Goal: Information Seeking & Learning: Compare options

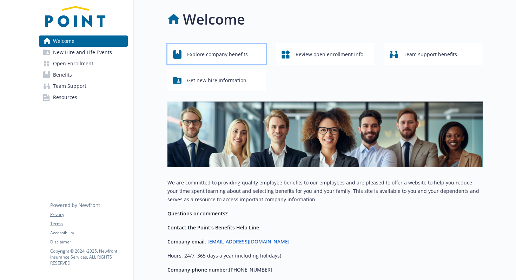
click at [251, 53] on div "Explore company benefits" at bounding box center [218, 54] width 90 height 13
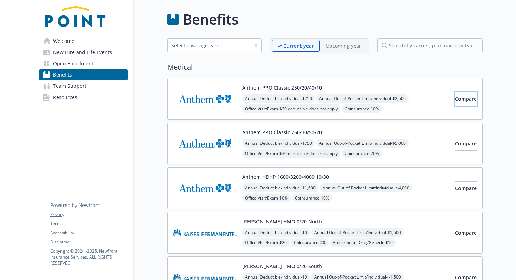
click at [465, 103] on button "Compare" at bounding box center [466, 99] width 22 height 14
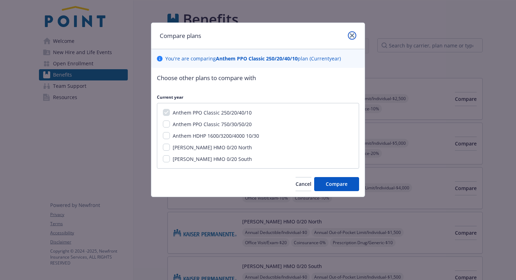
click at [354, 35] on link "close" at bounding box center [352, 35] width 8 height 8
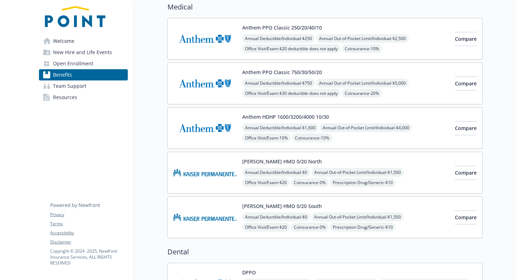
click at [213, 172] on img at bounding box center [204, 173] width 63 height 30
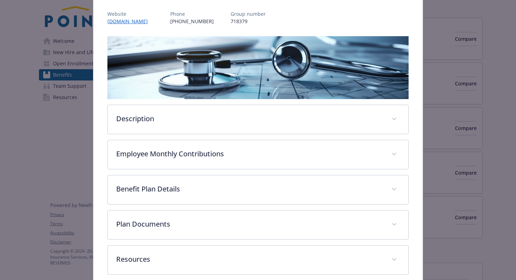
scroll to position [117, 0]
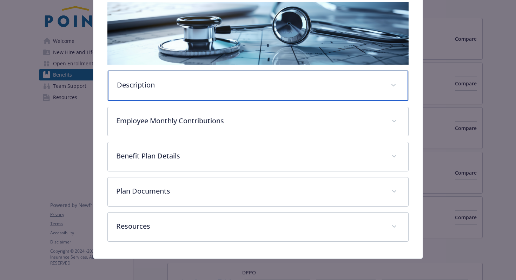
click at [229, 87] on p "Description" at bounding box center [250, 85] width 266 height 11
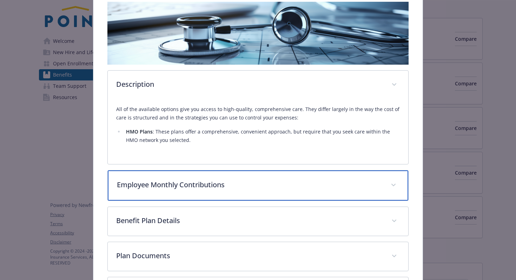
click at [156, 181] on p "Employee Monthly Contributions" at bounding box center [250, 184] width 266 height 11
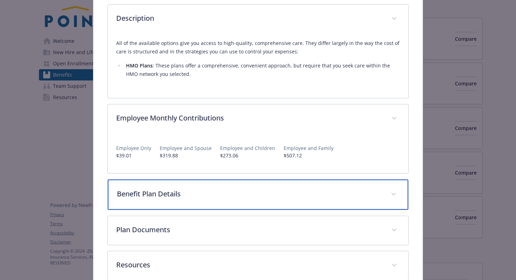
click at [130, 187] on div "Benefit Plan Details" at bounding box center [258, 194] width 301 height 30
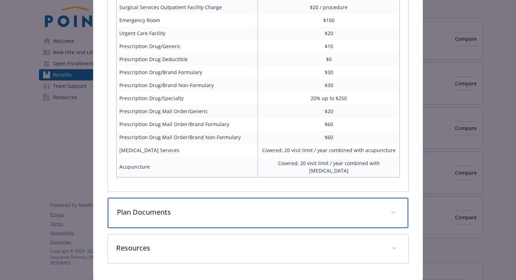
click at [125, 213] on div "Plan Documents" at bounding box center [258, 213] width 301 height 30
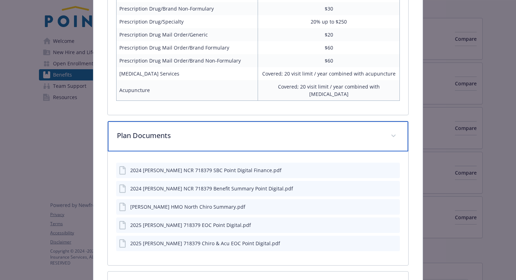
scroll to position [607, 0]
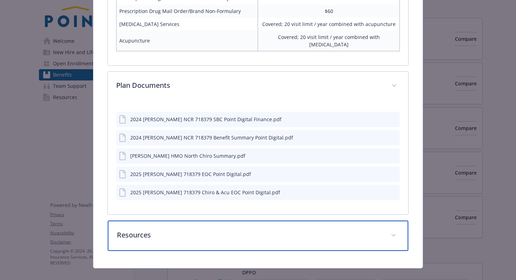
click at [134, 238] on div "Resources" at bounding box center [258, 235] width 301 height 30
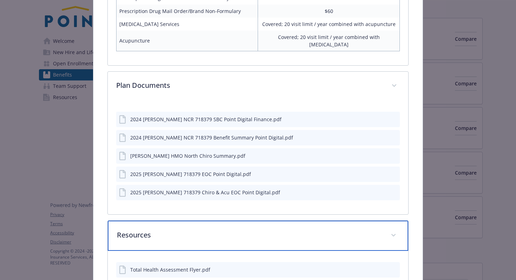
scroll to position [700, 0]
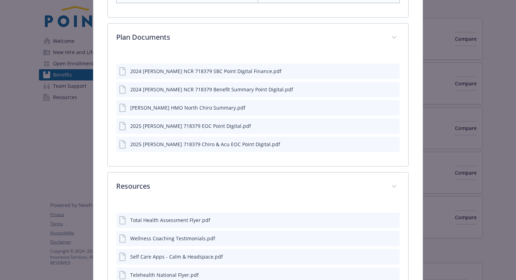
click at [169, 123] on div "2025 [PERSON_NAME] 718379 EOC Point Digital.pdf" at bounding box center [258, 125] width 284 height 15
click at [169, 122] on div "2025 [PERSON_NAME] 718379 EOC Point Digital.pdf" at bounding box center [190, 125] width 121 height 7
click at [203, 137] on div "2025 [PERSON_NAME] 718379 Chiro & Acu EOC Point Digital.pdf" at bounding box center [258, 144] width 284 height 15
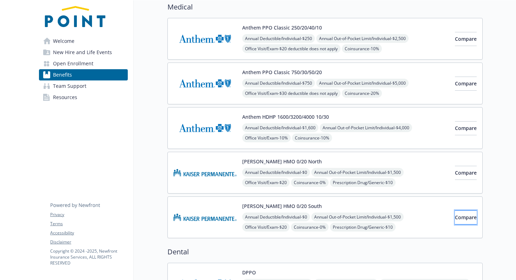
click at [455, 220] on span "Compare" at bounding box center [466, 217] width 22 height 7
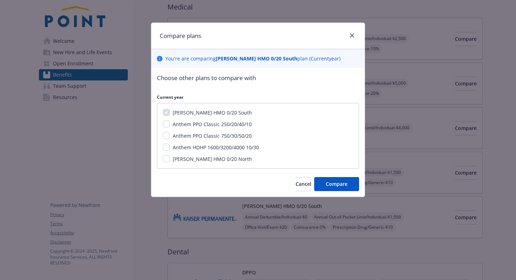
click at [352, 42] on div "Compare plans" at bounding box center [257, 36] width 213 height 26
click at [351, 33] on link "close" at bounding box center [352, 35] width 8 height 8
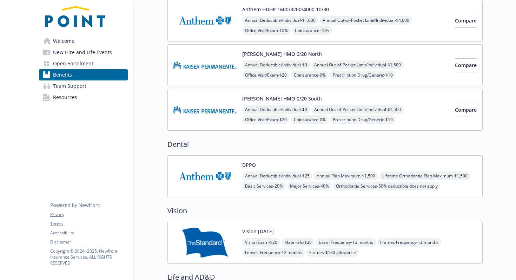
click at [213, 171] on img at bounding box center [204, 176] width 63 height 30
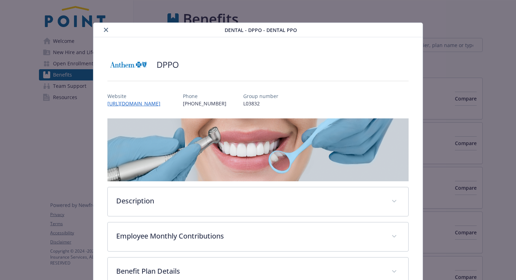
scroll to position [167, 0]
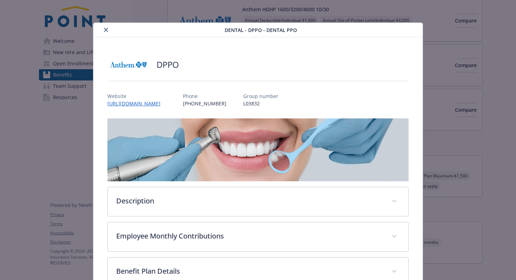
click at [107, 31] on icon "close" at bounding box center [106, 30] width 4 height 4
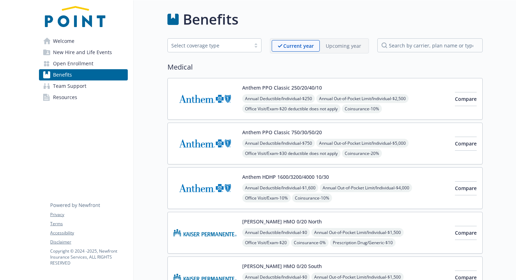
scroll to position [23, 0]
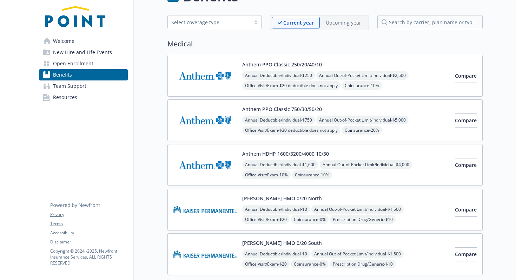
click at [346, 26] on div "Upcoming year" at bounding box center [343, 23] width 47 height 12
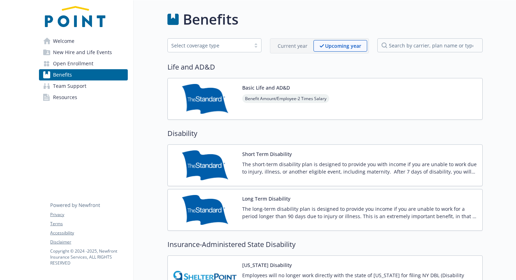
click at [293, 44] on p "Current year" at bounding box center [293, 45] width 30 height 7
